Goal: Information Seeking & Learning: Learn about a topic

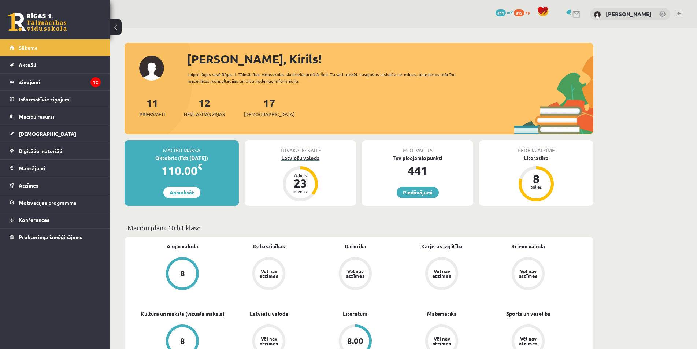
scroll to position [37, 0]
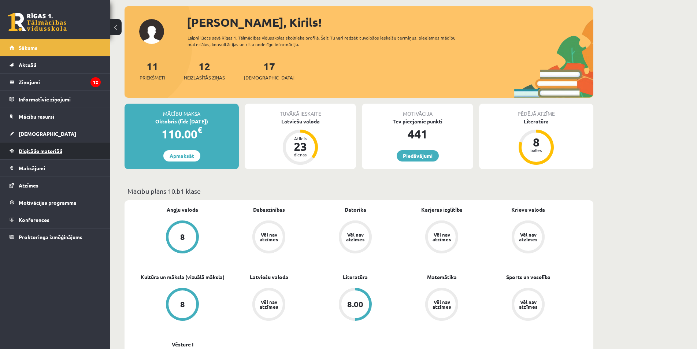
click at [41, 151] on span "Digitālie materiāli" at bounding box center [41, 151] width 44 height 7
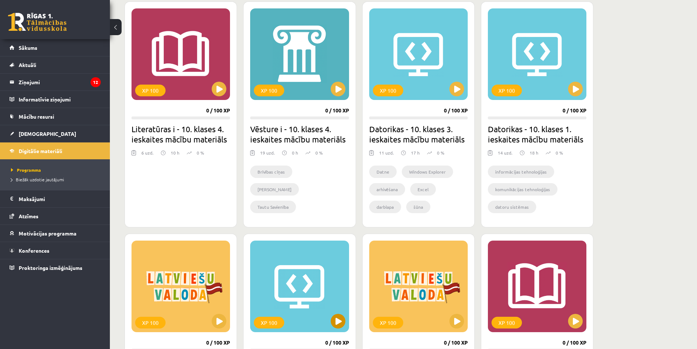
scroll to position [513, 0]
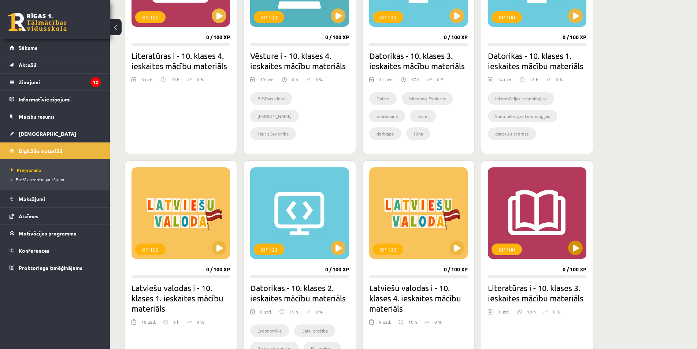
click at [545, 224] on div "XP 100" at bounding box center [537, 213] width 99 height 92
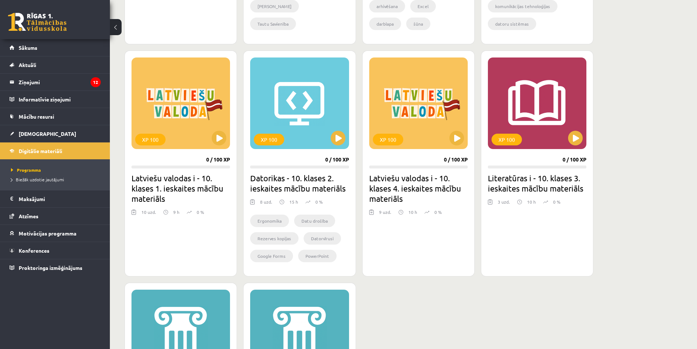
scroll to position [733, 0]
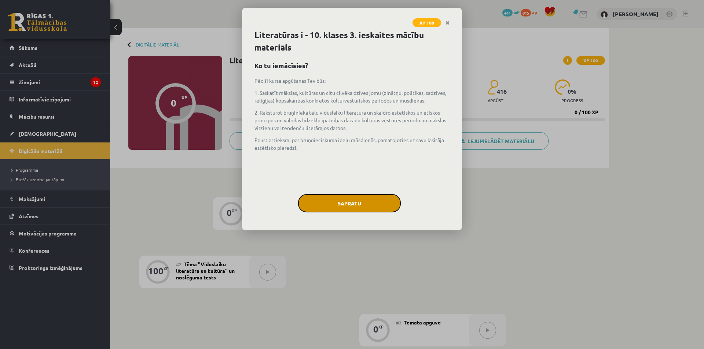
click at [351, 203] on button "Sapratu" at bounding box center [349, 203] width 103 height 18
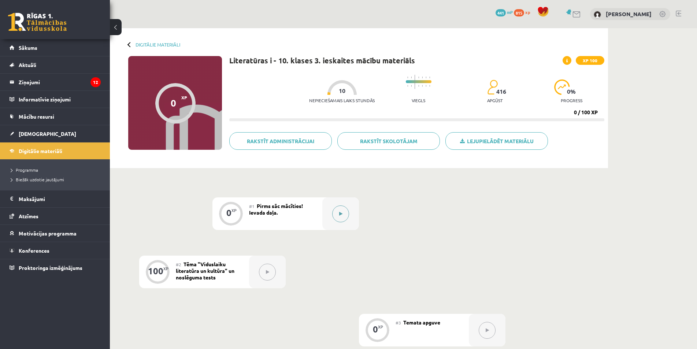
click at [341, 210] on button at bounding box center [340, 214] width 17 height 17
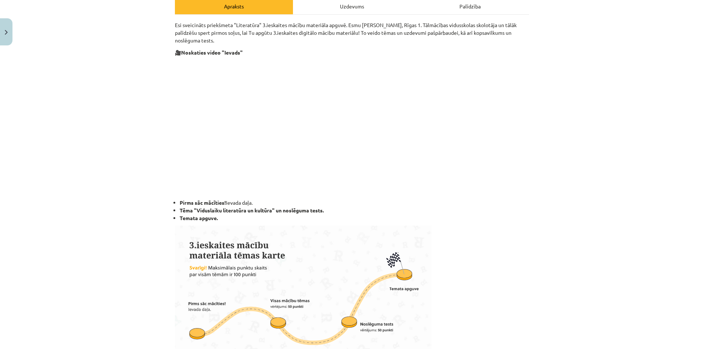
scroll to position [37, 0]
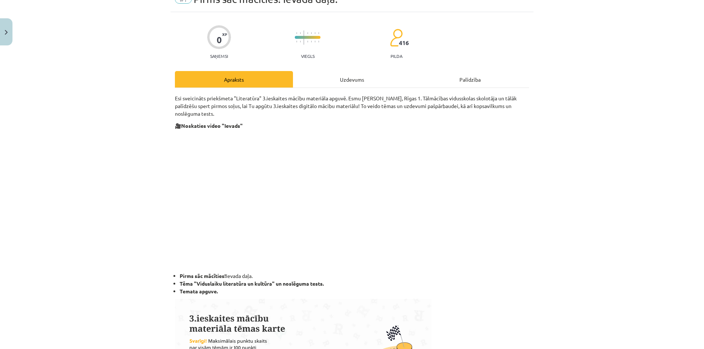
click at [351, 80] on div "Uzdevums" at bounding box center [352, 79] width 118 height 16
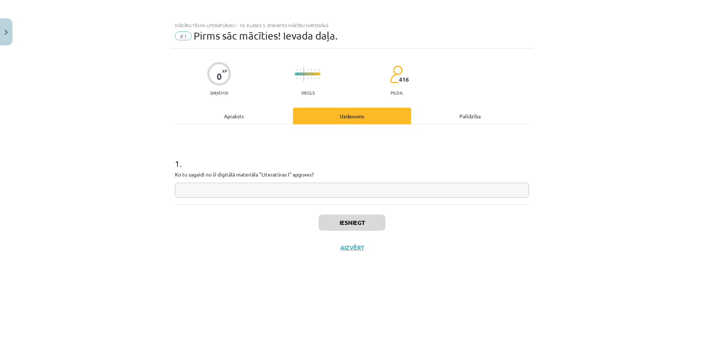
click at [237, 121] on div "Apraksts" at bounding box center [234, 116] width 118 height 16
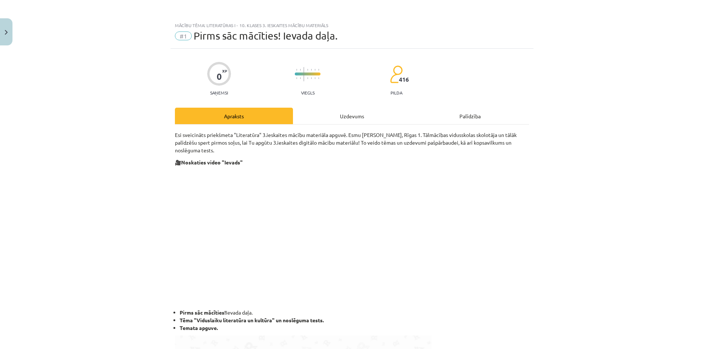
scroll to position [110, 0]
